Goal: Task Accomplishment & Management: Complete application form

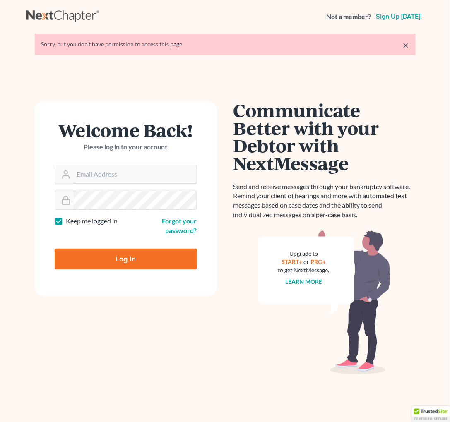
type input "[EMAIL_ADDRESS][DOMAIN_NAME]"
click at [149, 255] on input "Log In" at bounding box center [126, 259] width 142 height 21
type input "Thinking..."
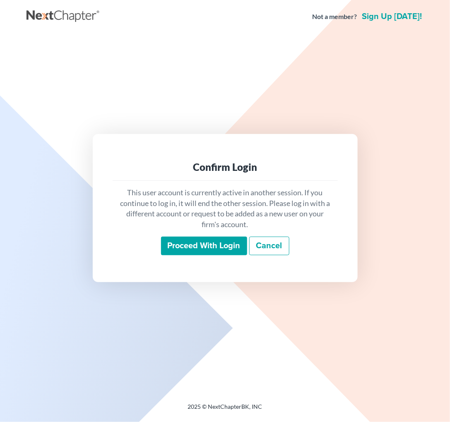
click at [218, 248] on input "Proceed with login" at bounding box center [204, 246] width 86 height 19
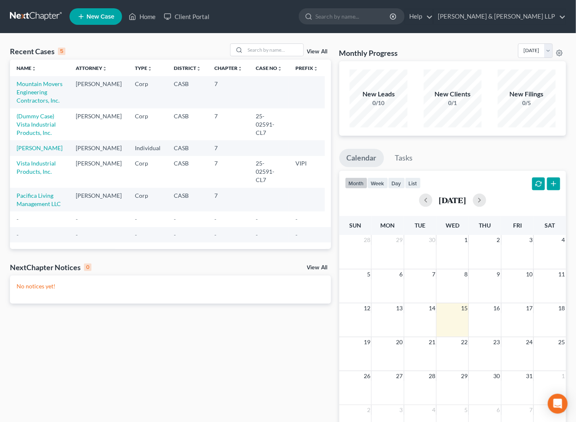
click at [36, 94] on td "Mountain Movers Engineering Contractors, Inc." at bounding box center [39, 92] width 59 height 32
click at [27, 99] on link "Mountain Movers Engineering Contractors, Inc." at bounding box center [40, 92] width 46 height 24
select select "10"
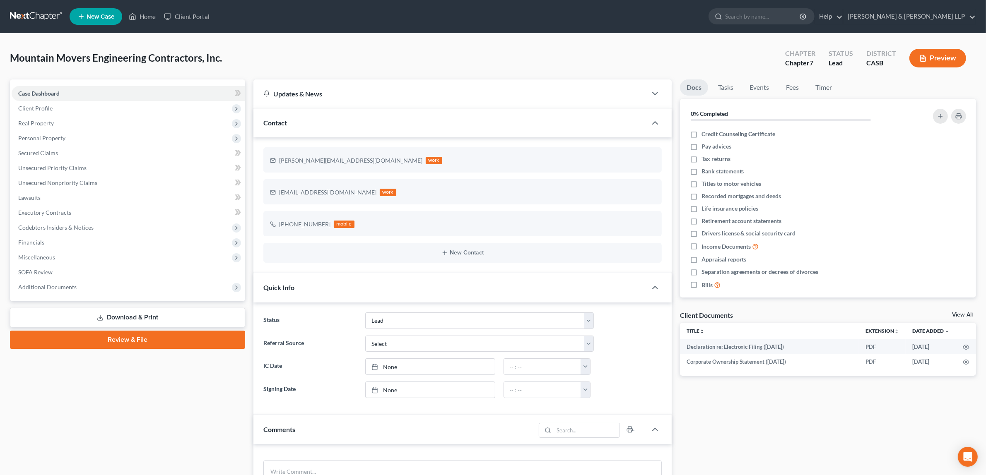
click at [161, 422] on div "Case Dashboard Payments Invoices Payments Payments Credit Report Client Profile" at bounding box center [127, 382] width 243 height 604
click at [83, 174] on link "Unsecured Priority Claims" at bounding box center [129, 168] width 234 height 15
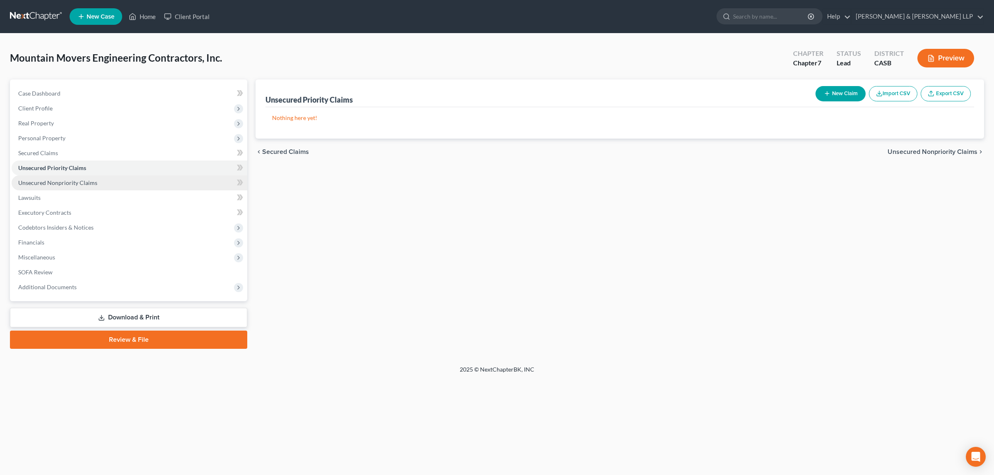
click at [86, 186] on link "Unsecured Nonpriority Claims" at bounding box center [130, 183] width 236 height 15
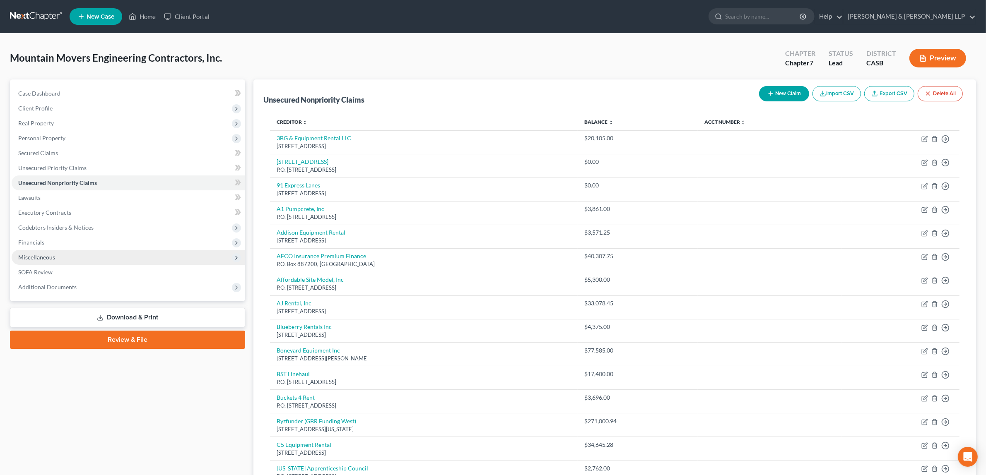
click at [235, 260] on icon at bounding box center [236, 258] width 7 height 7
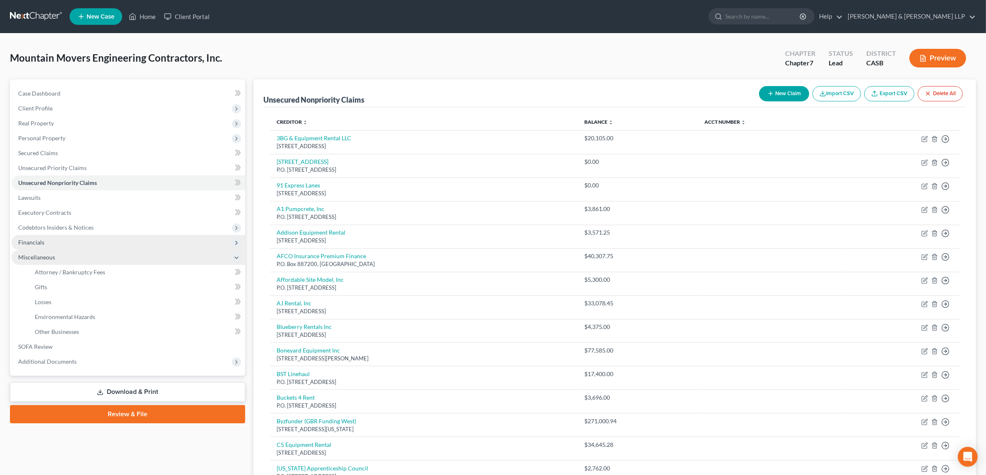
click at [239, 242] on icon at bounding box center [236, 243] width 7 height 7
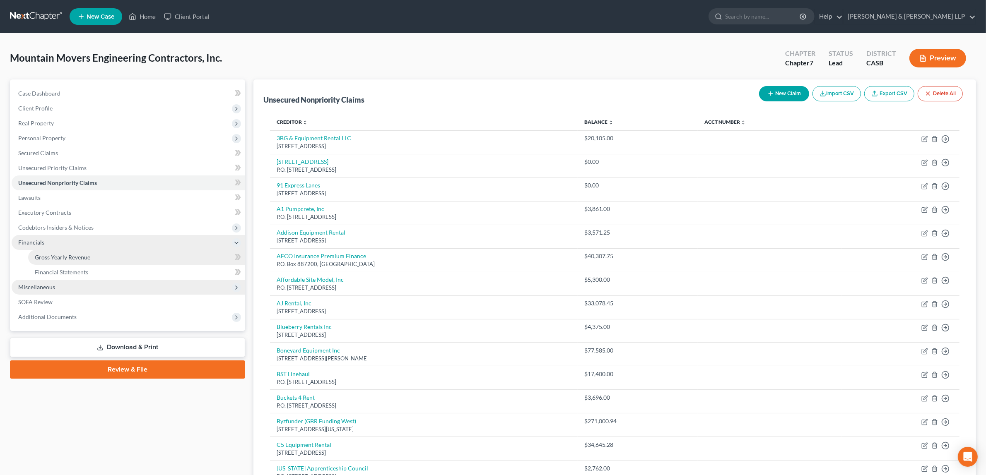
click at [75, 258] on span "Gross Yearly Revenue" at bounding box center [62, 257] width 55 height 7
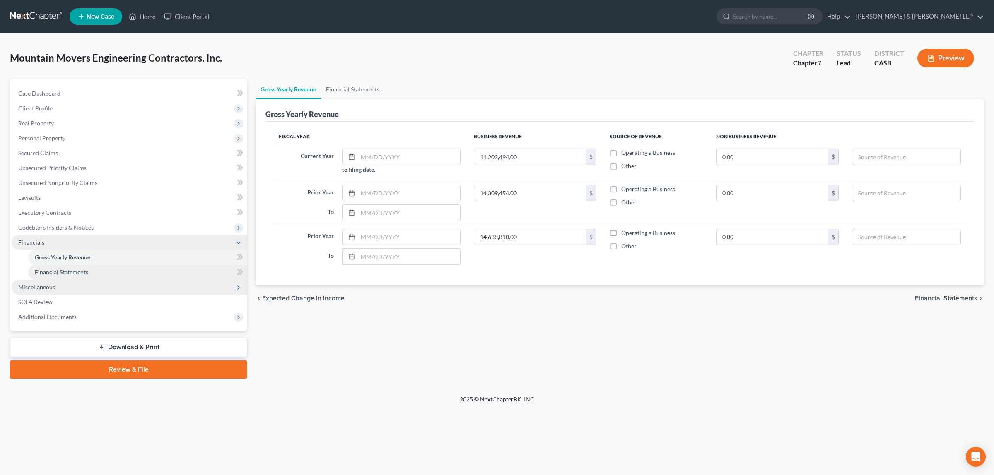
click at [75, 272] on span "Financial Statements" at bounding box center [61, 272] width 53 height 7
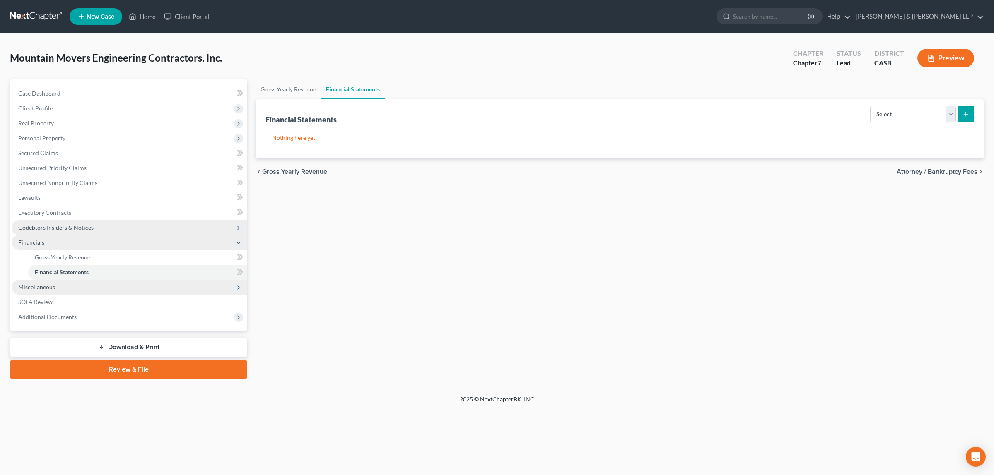
click at [237, 225] on icon at bounding box center [238, 228] width 7 height 7
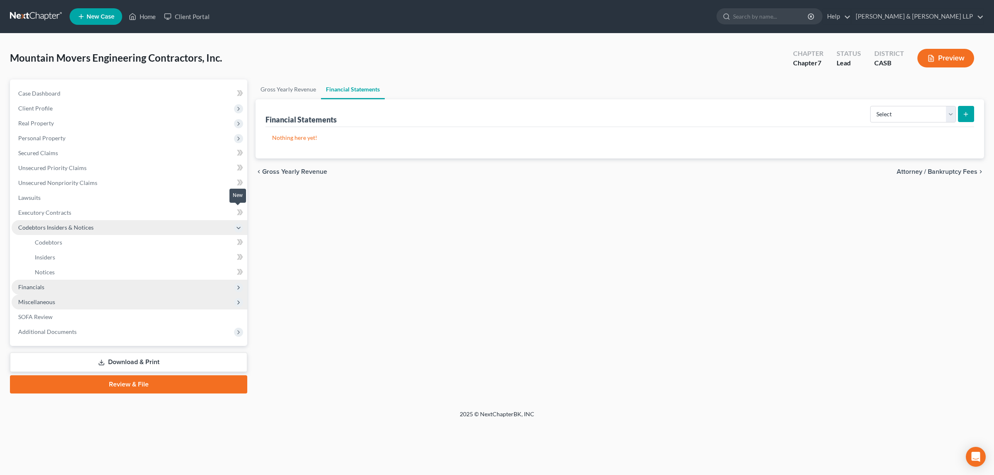
click at [239, 214] on icon at bounding box center [240, 212] width 6 height 10
click at [239, 209] on icon at bounding box center [240, 212] width 6 height 10
click at [36, 212] on span "Executory Contracts" at bounding box center [44, 212] width 53 height 7
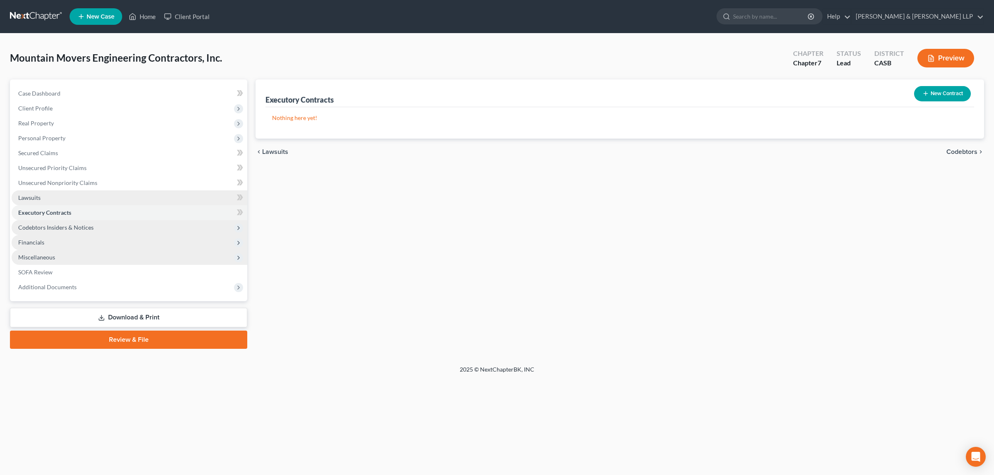
click at [27, 191] on link "Lawsuits" at bounding box center [130, 197] width 236 height 15
click at [28, 272] on span "SOFA Review" at bounding box center [35, 272] width 34 height 7
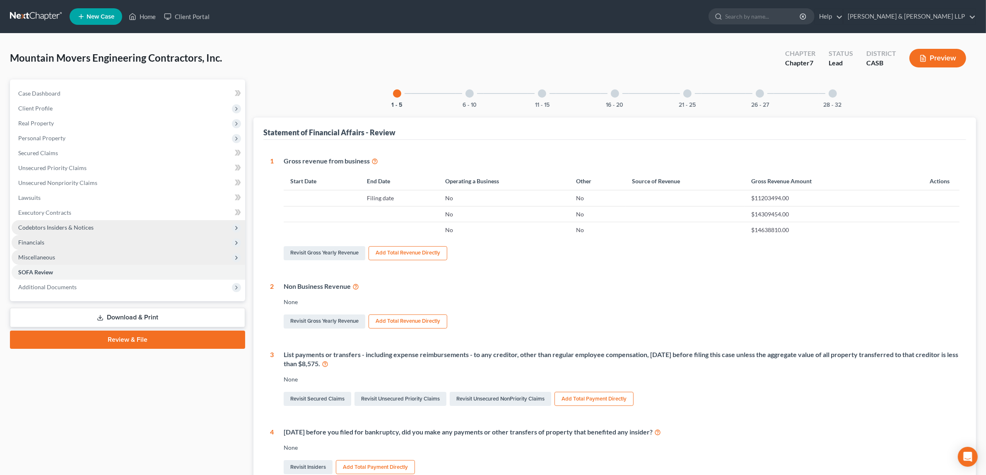
drag, startPoint x: 876, startPoint y: 282, endPoint x: 881, endPoint y: 276, distance: 7.7
click at [450, 282] on div "Non Business Revenue" at bounding box center [622, 287] width 676 height 10
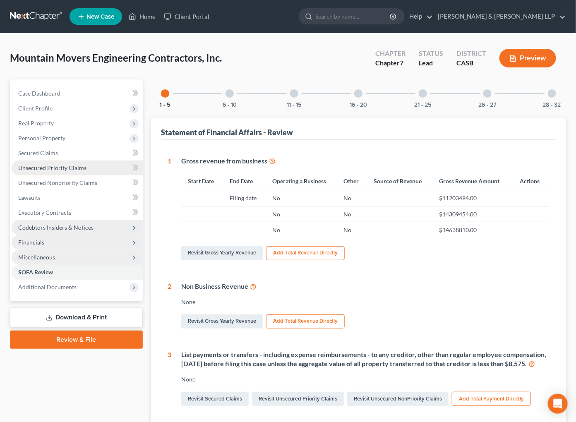
click at [48, 168] on span "Unsecured Priority Claims" at bounding box center [52, 167] width 68 height 7
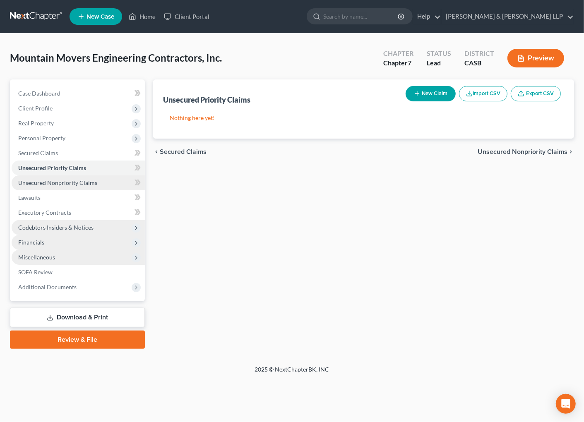
click at [40, 183] on span "Unsecured Nonpriority Claims" at bounding box center [57, 182] width 79 height 7
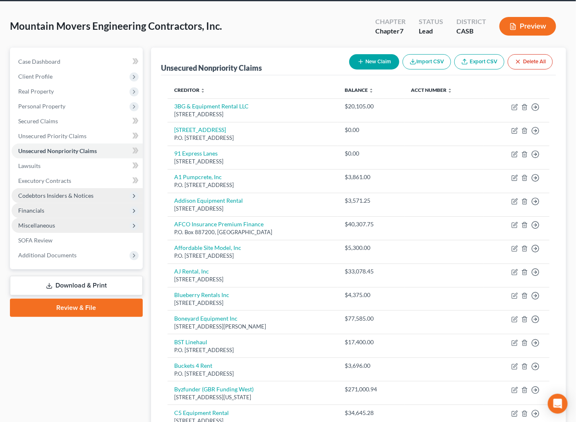
scroll to position [36, 0]
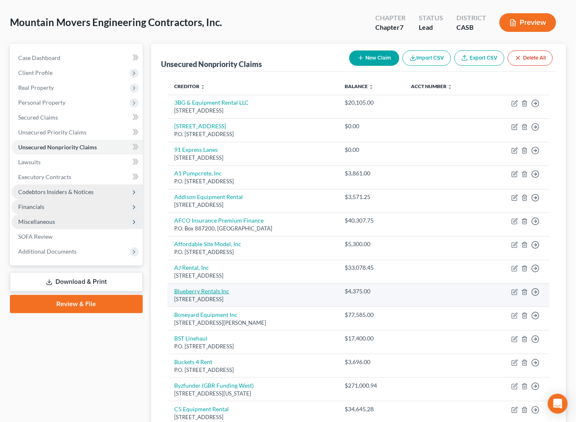
click at [215, 294] on link "Blueberry Rentals Inc" at bounding box center [201, 291] width 55 height 7
select select "4"
select select "11"
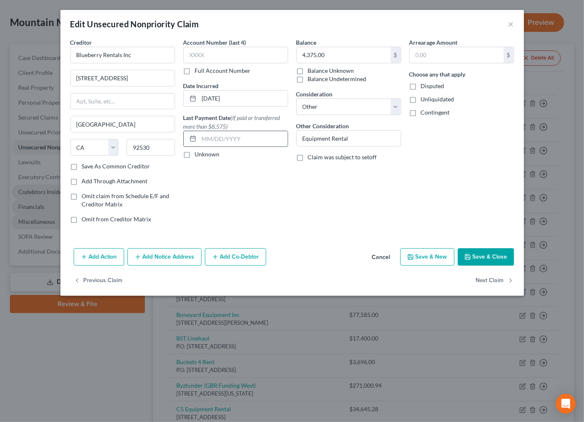
click at [207, 140] on input "text" at bounding box center [243, 139] width 89 height 16
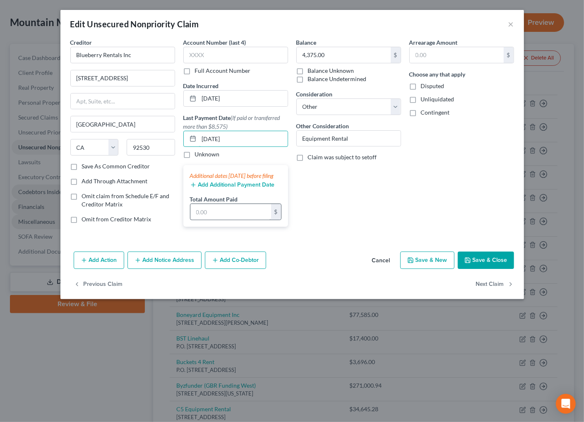
type input "08/13/2025"
click at [243, 220] on input "text" at bounding box center [230, 212] width 81 height 16
type input "10,000.00"
click at [450, 268] on button "Save & Close" at bounding box center [486, 260] width 56 height 17
type input "0"
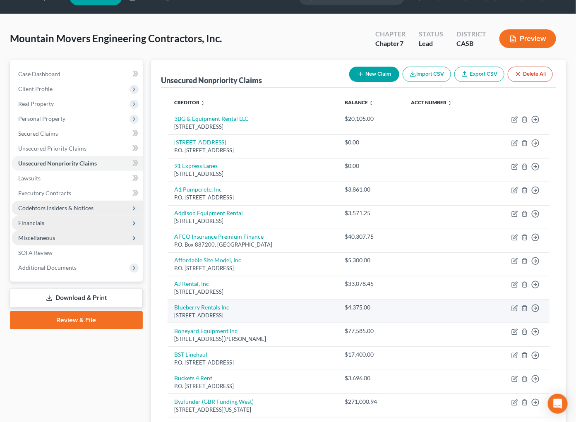
scroll to position [365, 0]
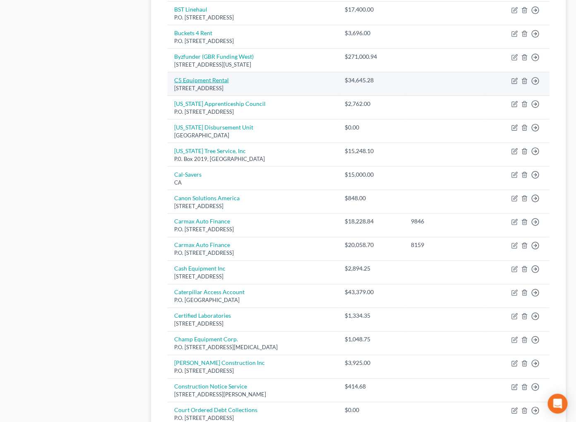
click at [205, 79] on link "C5 Equipment Rental" at bounding box center [201, 80] width 55 height 7
select select "4"
select select "11"
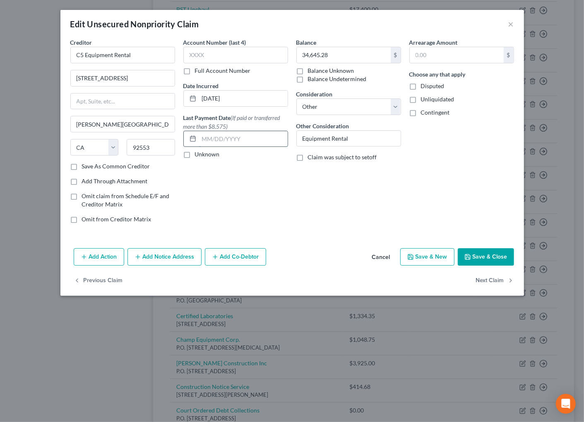
click at [234, 137] on input "text" at bounding box center [243, 139] width 89 height 16
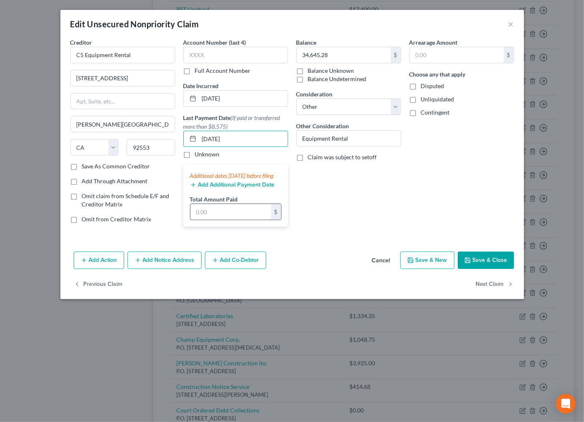
type input "8/27/25"
click at [227, 216] on input "text" at bounding box center [230, 212] width 81 height 16
type input "25,278.00"
click at [201, 138] on input "8/27/25" at bounding box center [243, 139] width 89 height 16
type input "08/27/2025"
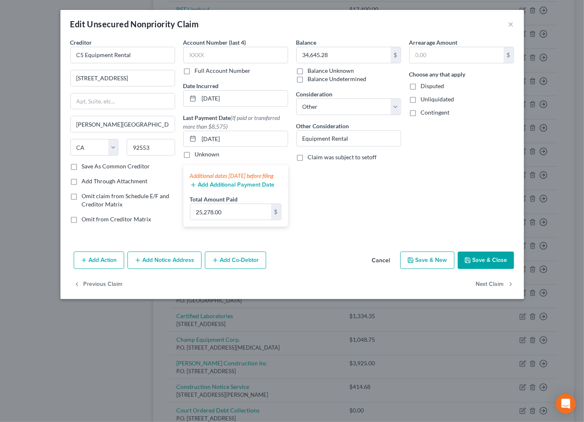
click at [450, 268] on button "Save & Close" at bounding box center [486, 260] width 56 height 17
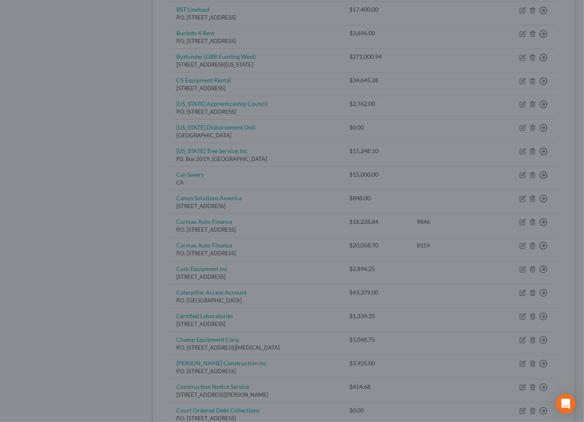
type input "0"
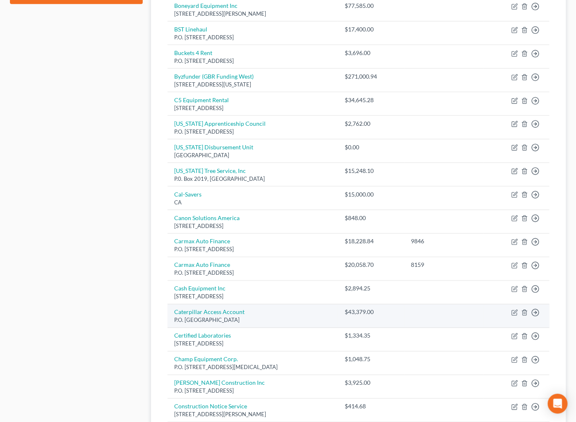
scroll to position [518, 0]
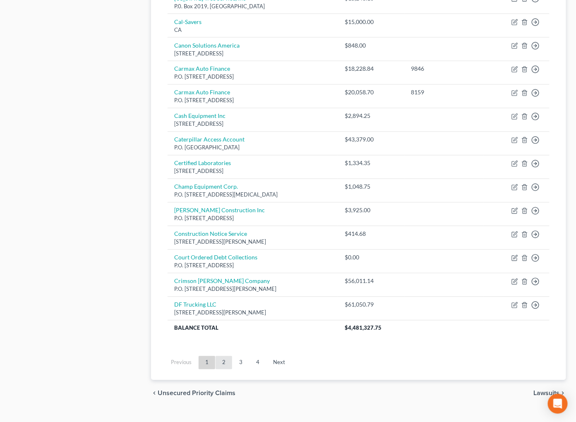
click at [222, 366] on link "2" at bounding box center [224, 363] width 17 height 13
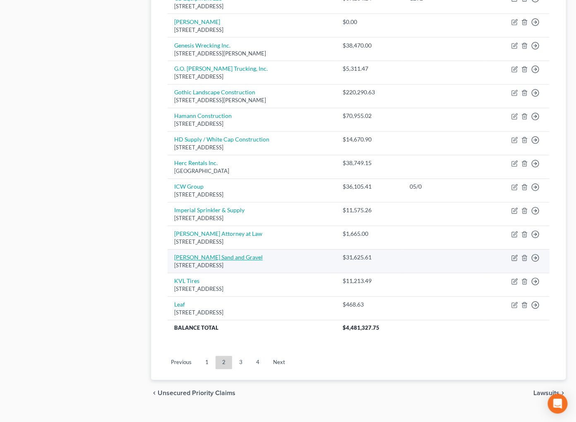
click at [204, 260] on link "Jeb Sand and Gravel" at bounding box center [218, 257] width 89 height 7
select select "4"
select select "11"
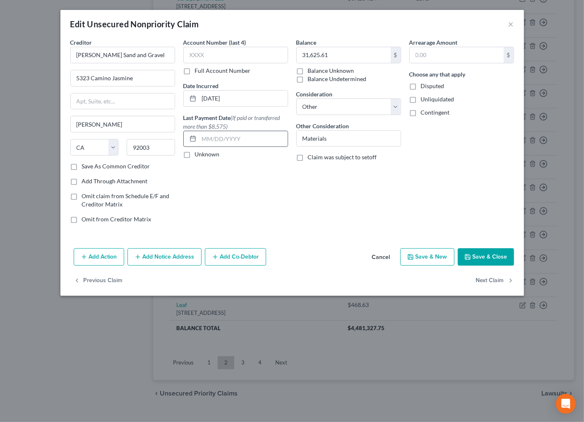
click at [256, 137] on input "text" at bounding box center [243, 139] width 89 height 16
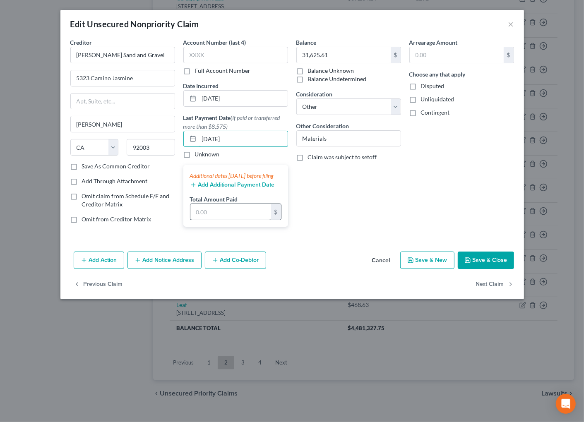
type input "07/23/2025"
click at [230, 219] on input "text" at bounding box center [230, 212] width 81 height 16
type input "17,275.43"
click at [450, 269] on button "Save & Close" at bounding box center [486, 260] width 56 height 17
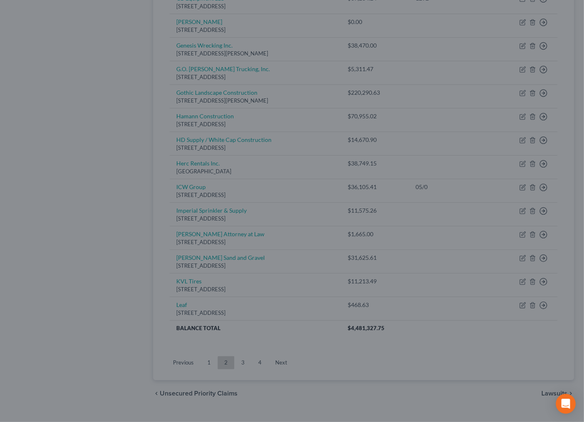
type input "0"
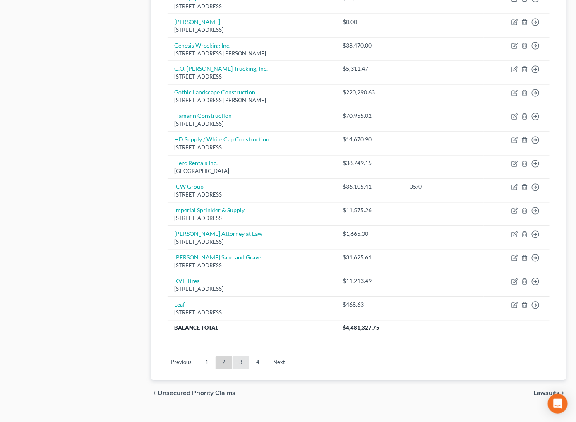
click at [239, 363] on link "3" at bounding box center [241, 363] width 17 height 13
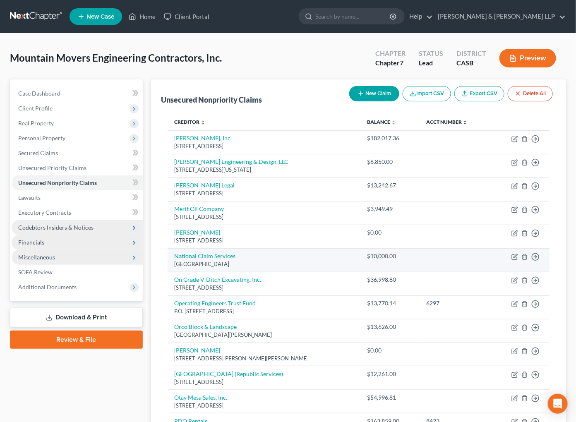
scroll to position [345, 0]
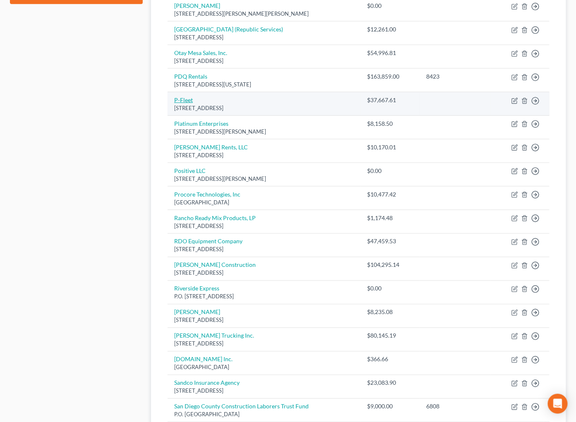
click at [180, 102] on link "P-Fleet" at bounding box center [183, 99] width 19 height 7
select select "4"
select select "11"
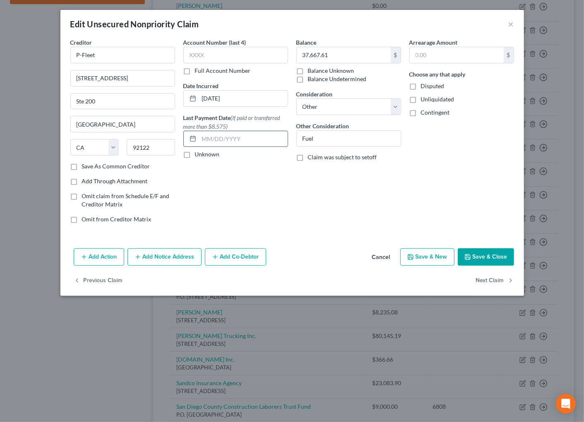
click at [253, 140] on input "text" at bounding box center [243, 139] width 89 height 16
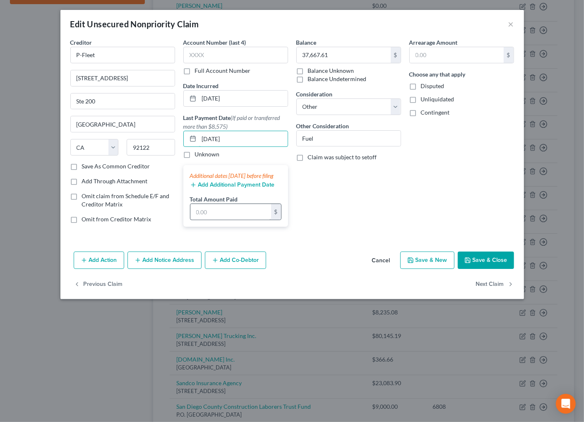
type input "07/23/2025"
click at [230, 220] on input "text" at bounding box center [230, 212] width 81 height 16
type input "67,103.32"
click at [450, 268] on button "Save & Close" at bounding box center [486, 260] width 56 height 17
type input "0"
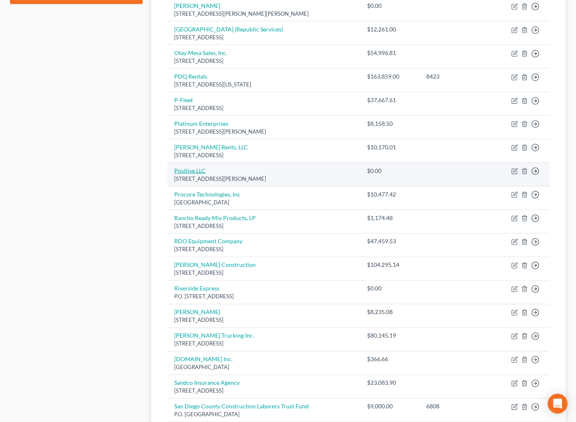
click at [183, 172] on link "Positive LLC" at bounding box center [189, 170] width 31 height 7
select select "4"
select select "11"
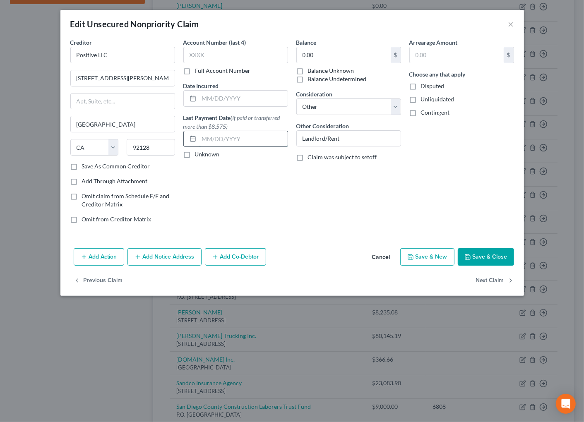
click at [246, 139] on input "text" at bounding box center [243, 139] width 89 height 16
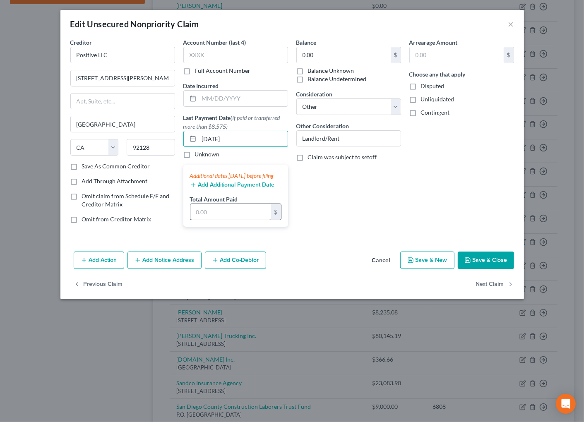
type input "08/06/2025"
click at [221, 220] on input "text" at bounding box center [230, 212] width 81 height 16
type input "9,116.81"
click at [234, 188] on button "Add Additional Payment Date" at bounding box center [232, 185] width 85 height 7
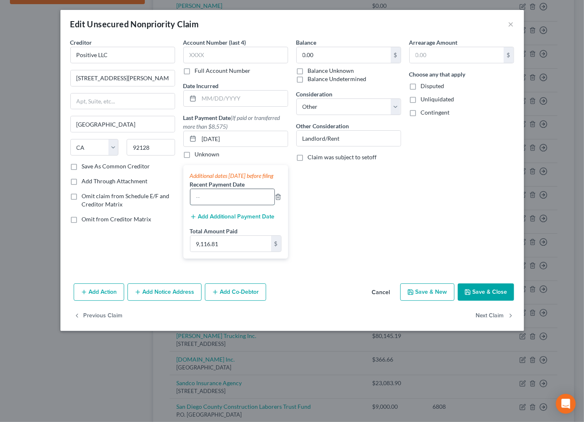
click at [239, 204] on input "text" at bounding box center [232, 197] width 84 height 16
type input "9116.81"
click at [237, 220] on button "Add Additional Payment Date" at bounding box center [232, 217] width 85 height 7
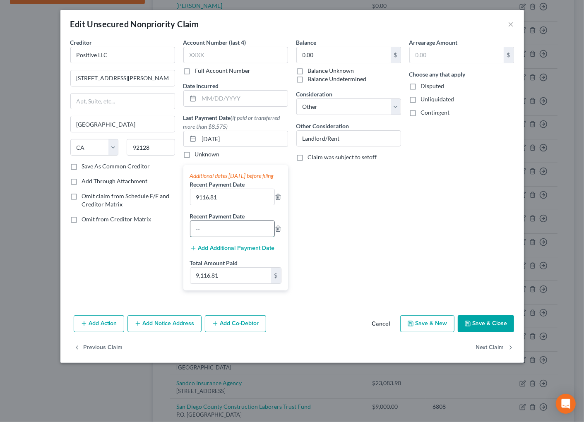
click at [240, 233] on input "text" at bounding box center [232, 229] width 84 height 16
type input "9116.81"
drag, startPoint x: 229, startPoint y: 208, endPoint x: 172, endPoint y: 200, distance: 57.3
click at [172, 200] on div "Creditor * Positive LLC 16776 Bernardo Center Drive San Diego State AL AK AR AZ…" at bounding box center [292, 167] width 452 height 259
type input "9"
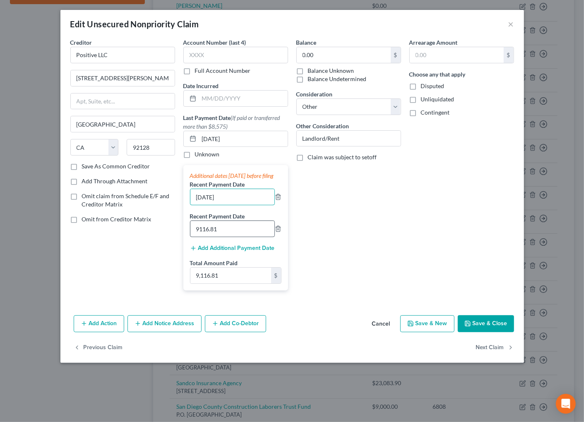
type input "09/05/2025"
drag, startPoint x: 228, startPoint y: 234, endPoint x: 154, endPoint y: 228, distance: 74.0
click at [154, 228] on div "Creditor * Positive LLC 16776 Bernardo Center Drive San Diego State AL AK AR AZ…" at bounding box center [292, 167] width 452 height 259
type input "10/05/2025"
click at [450, 327] on icon "button" at bounding box center [468, 324] width 7 height 7
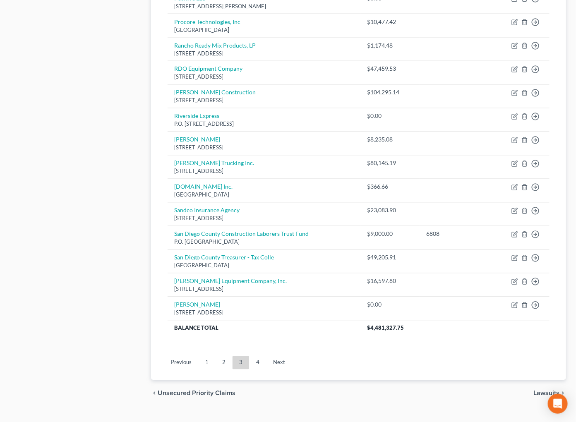
scroll to position [537, 0]
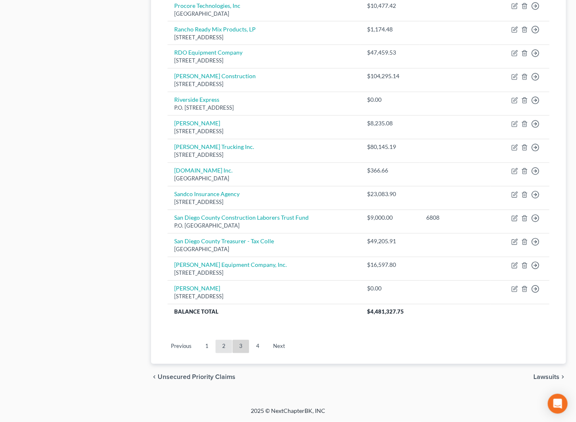
click at [223, 346] on link "2" at bounding box center [224, 346] width 17 height 13
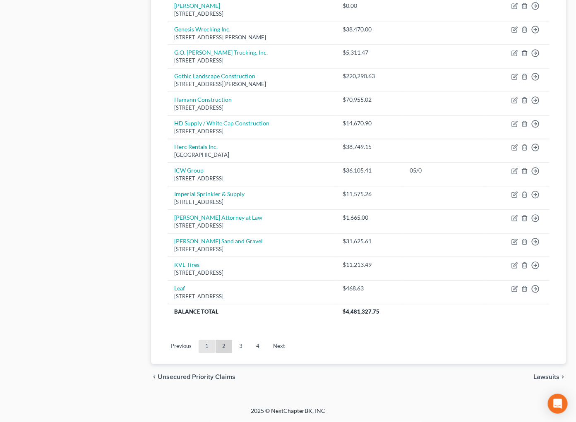
click at [210, 344] on link "1" at bounding box center [207, 346] width 17 height 13
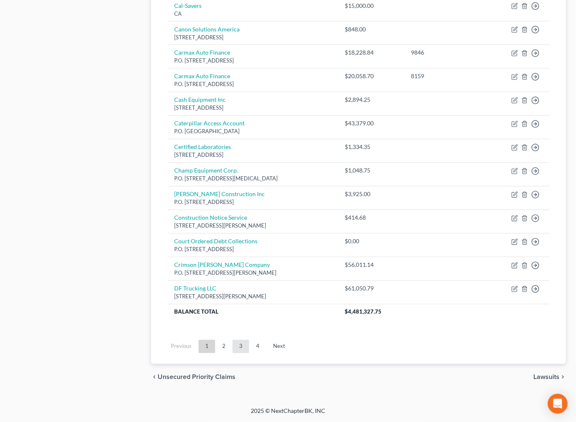
click at [237, 348] on link "3" at bounding box center [241, 346] width 17 height 13
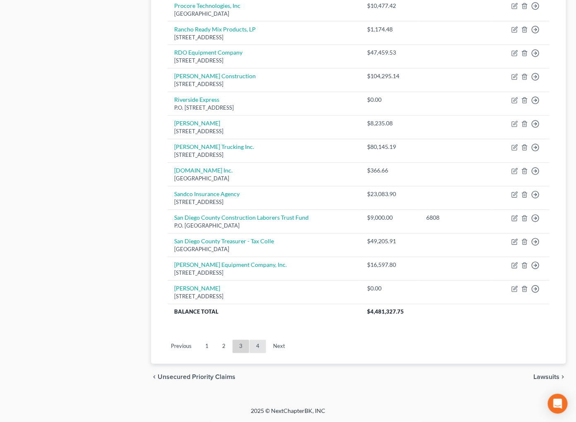
click at [262, 346] on link "4" at bounding box center [258, 346] width 17 height 13
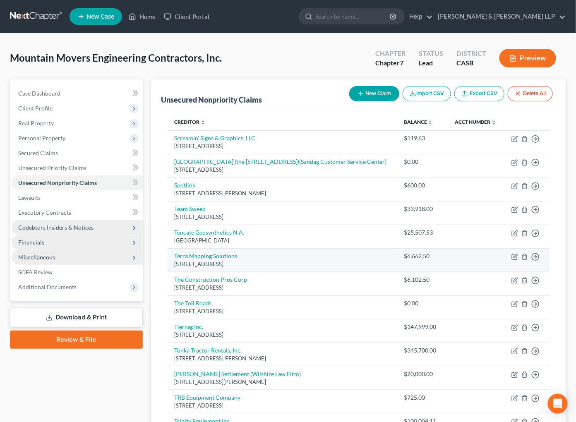
scroll to position [172, 0]
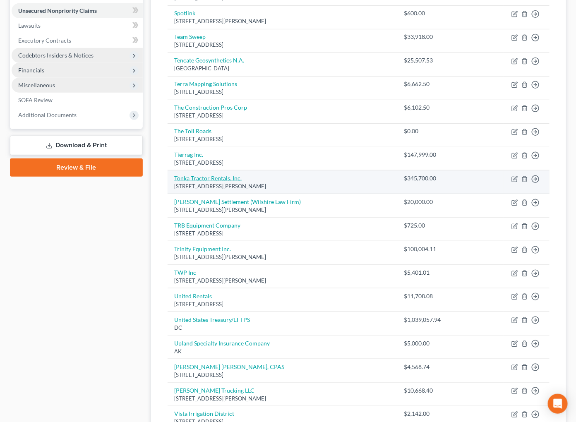
click at [202, 181] on link "Tonka Tractor Rentals, Inc." at bounding box center [207, 178] width 67 height 7
select select "4"
select select "11"
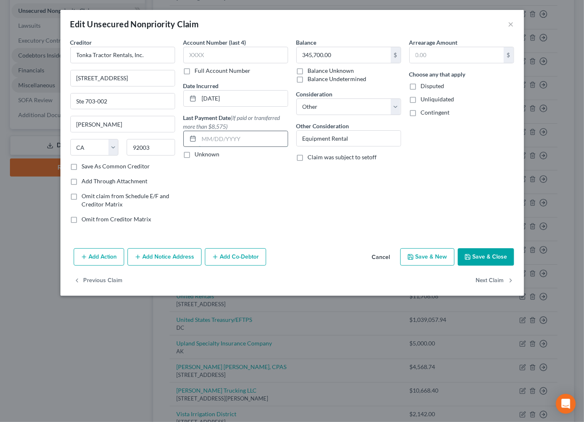
click at [259, 137] on input "text" at bounding box center [243, 139] width 89 height 16
type input "8"
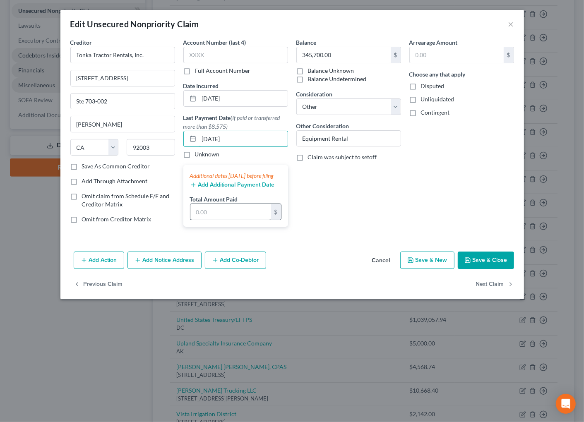
type input "08/15/2025"
click at [245, 220] on input "text" at bounding box center [230, 212] width 81 height 16
type input "13,413.60"
click at [237, 188] on button "Add Additional Payment Date" at bounding box center [232, 185] width 85 height 7
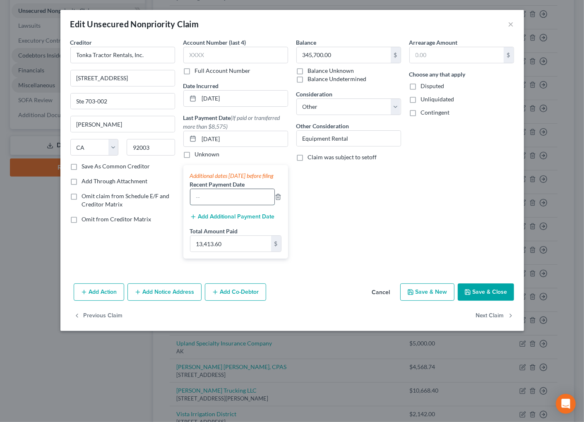
click at [227, 205] on input "text" at bounding box center [232, 197] width 84 height 16
type input "8"
type input "08/15/2025"
click at [236, 220] on button "Add Additional Payment Date" at bounding box center [232, 217] width 85 height 7
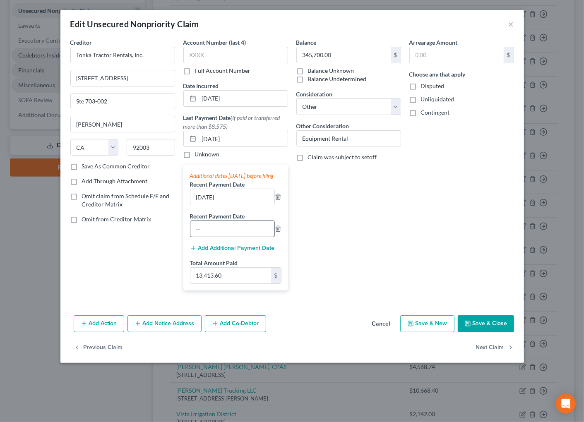
click at [232, 237] on input "text" at bounding box center [232, 229] width 84 height 16
type input "08/15/20285"
type input "29,918.56"
click at [278, 232] on icon "button" at bounding box center [278, 229] width 7 height 7
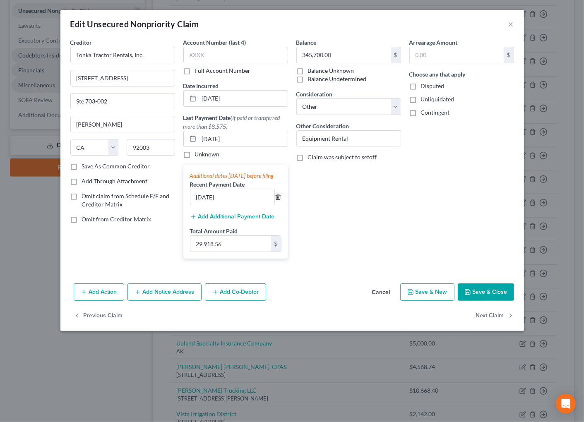
click at [280, 200] on icon "button" at bounding box center [278, 197] width 7 height 7
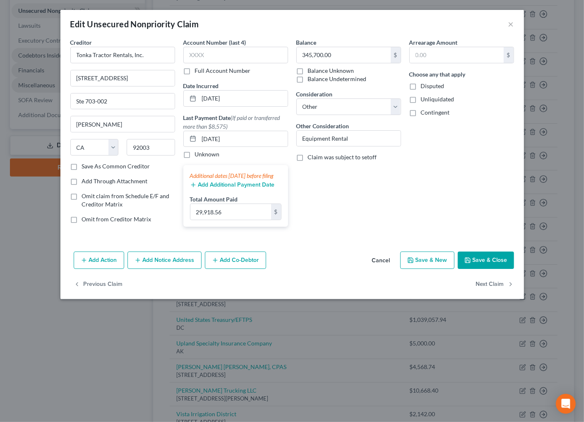
click at [450, 269] on button "Save & Close" at bounding box center [486, 260] width 56 height 17
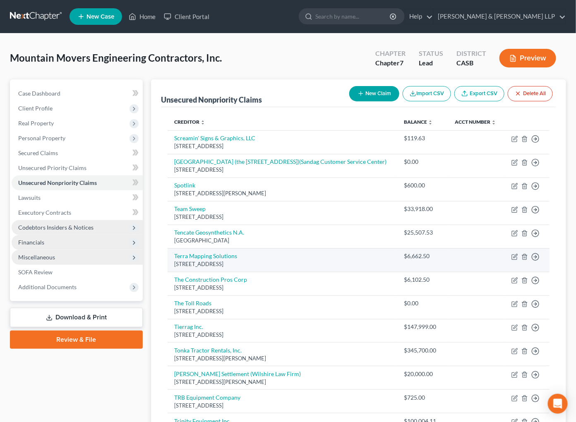
scroll to position [371, 0]
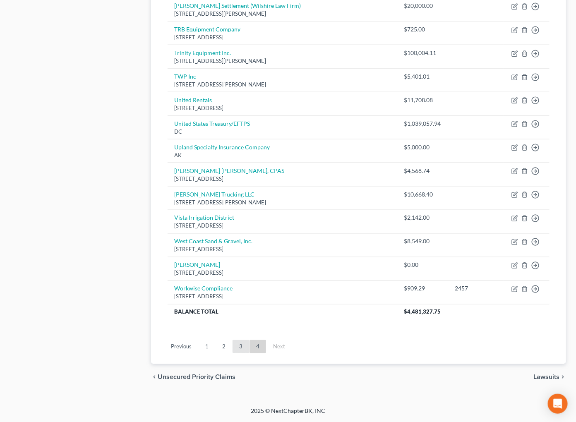
click at [241, 350] on link "3" at bounding box center [241, 346] width 17 height 13
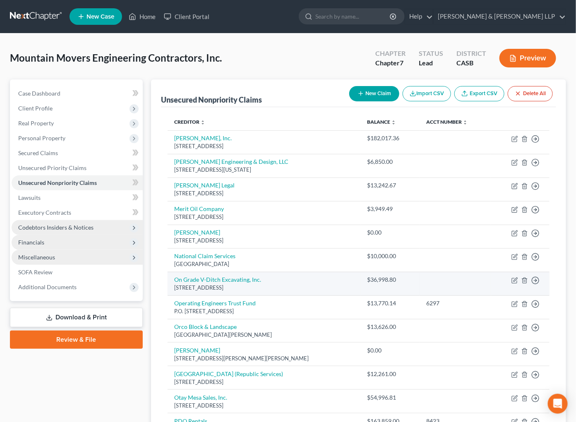
scroll to position [345, 0]
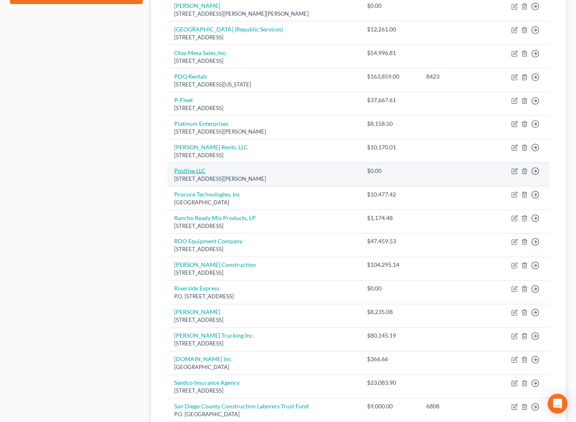
click at [189, 170] on link "Positive LLC" at bounding box center [189, 170] width 31 height 7
select select "4"
select select "11"
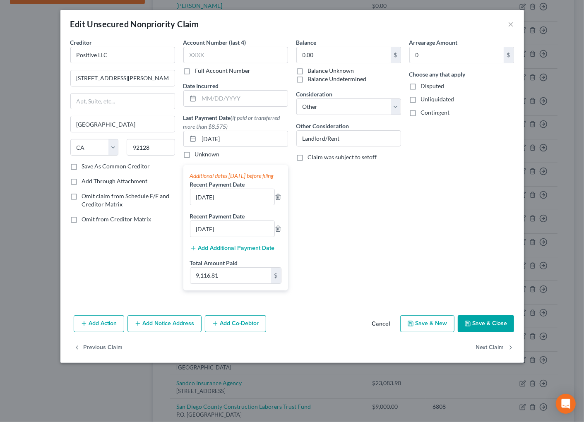
click at [450, 333] on button "Save & Close" at bounding box center [486, 324] width 56 height 17
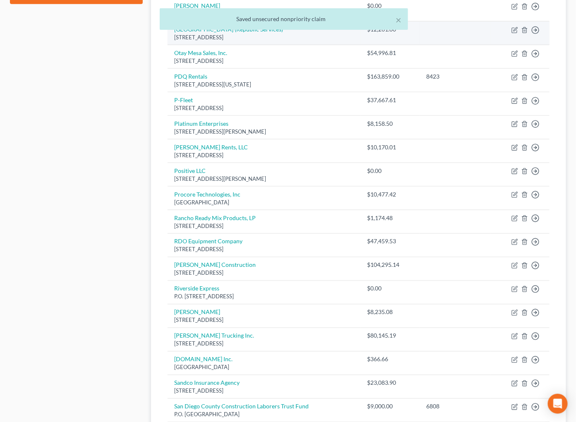
scroll to position [0, 0]
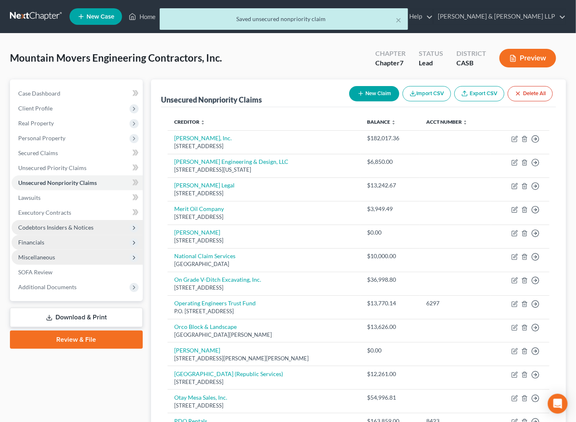
click at [450, 16] on div "× Saved unsecured nonpriority claim" at bounding box center [284, 21] width 576 height 26
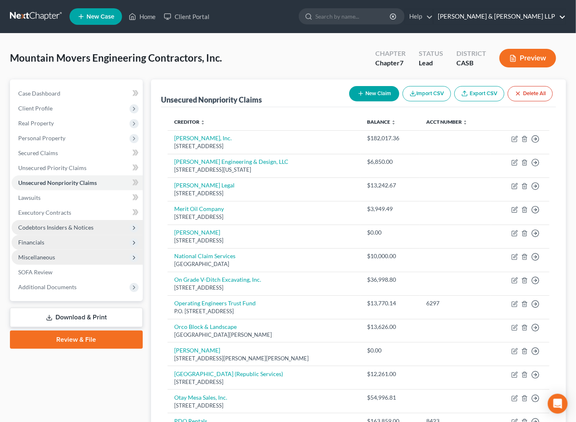
click at [450, 14] on link "Higgs Fletcher & Mack LLP" at bounding box center [500, 16] width 132 height 15
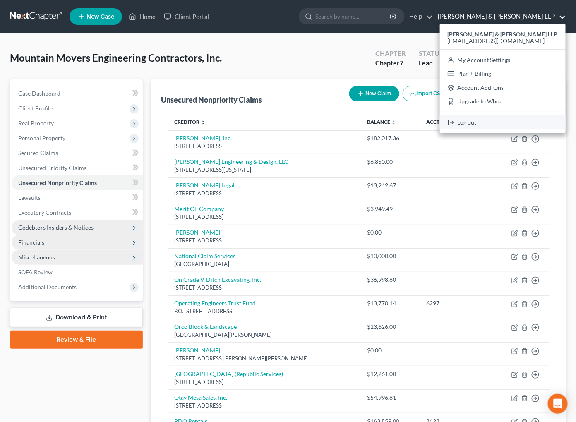
click at [450, 125] on link "Log out" at bounding box center [503, 123] width 126 height 14
